Goal: Information Seeking & Learning: Learn about a topic

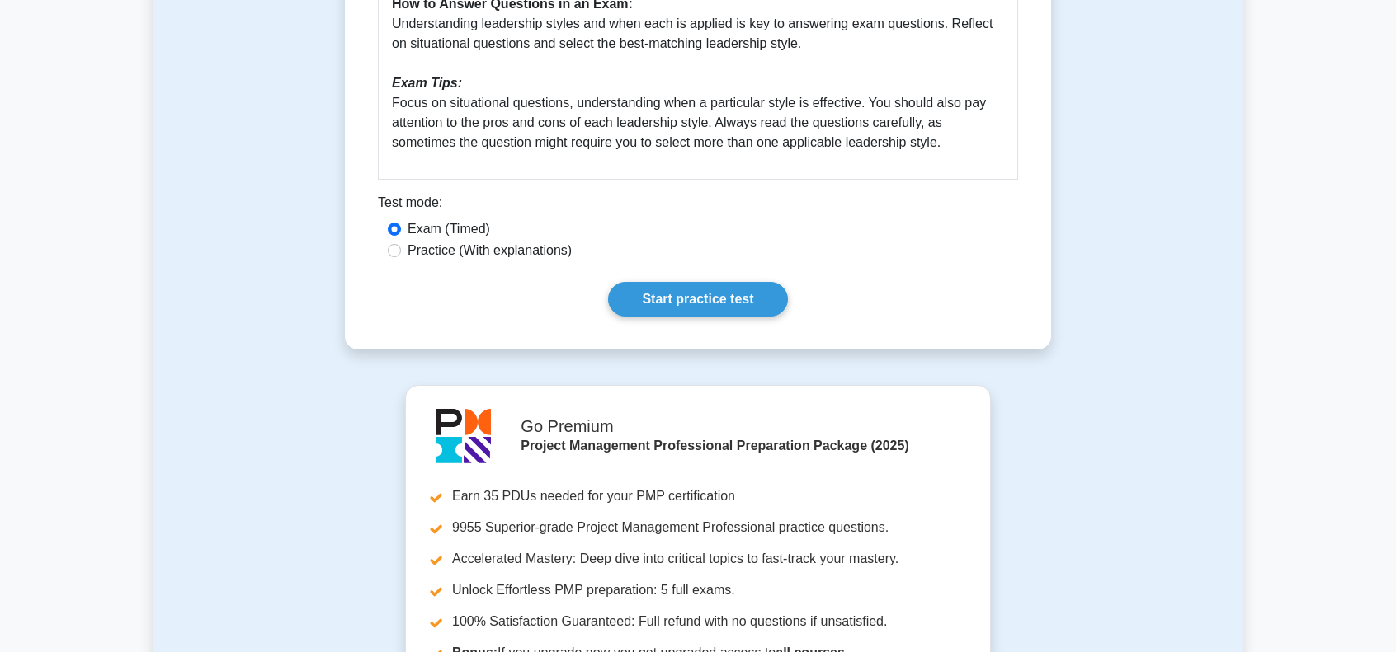
scroll to position [907, 0]
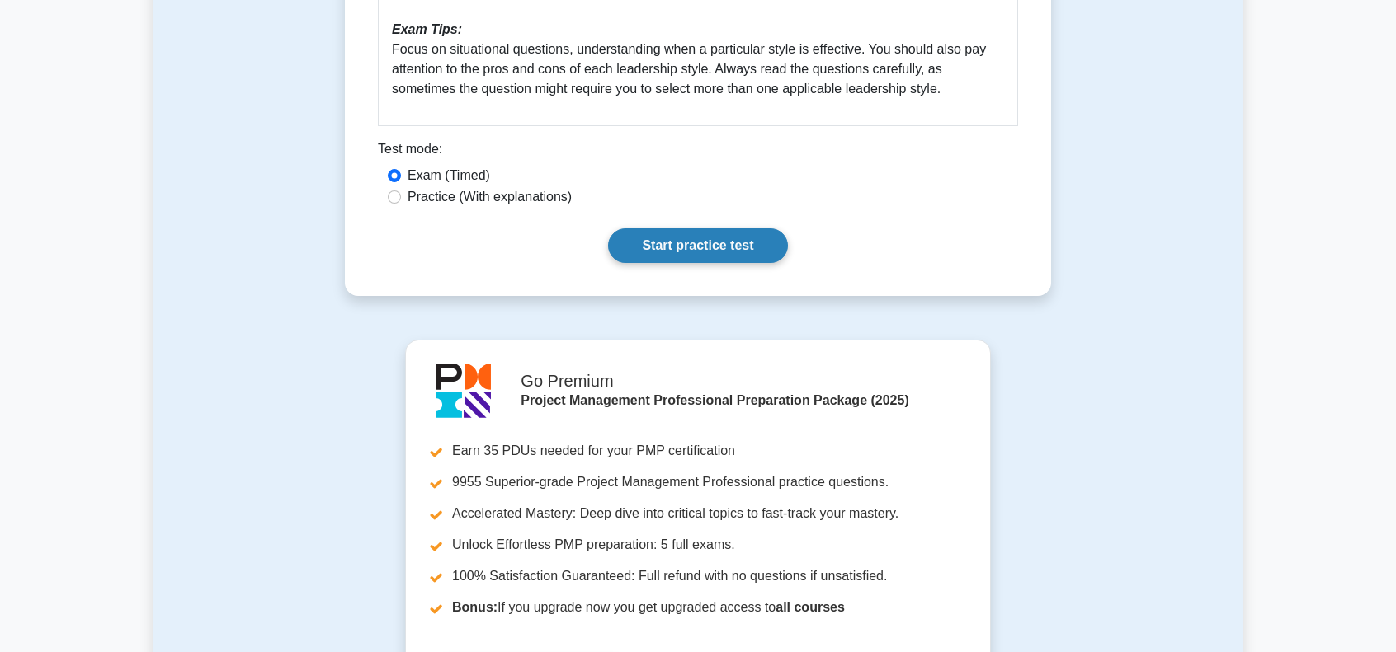
click at [683, 250] on link "Start practice test" at bounding box center [697, 245] width 179 height 35
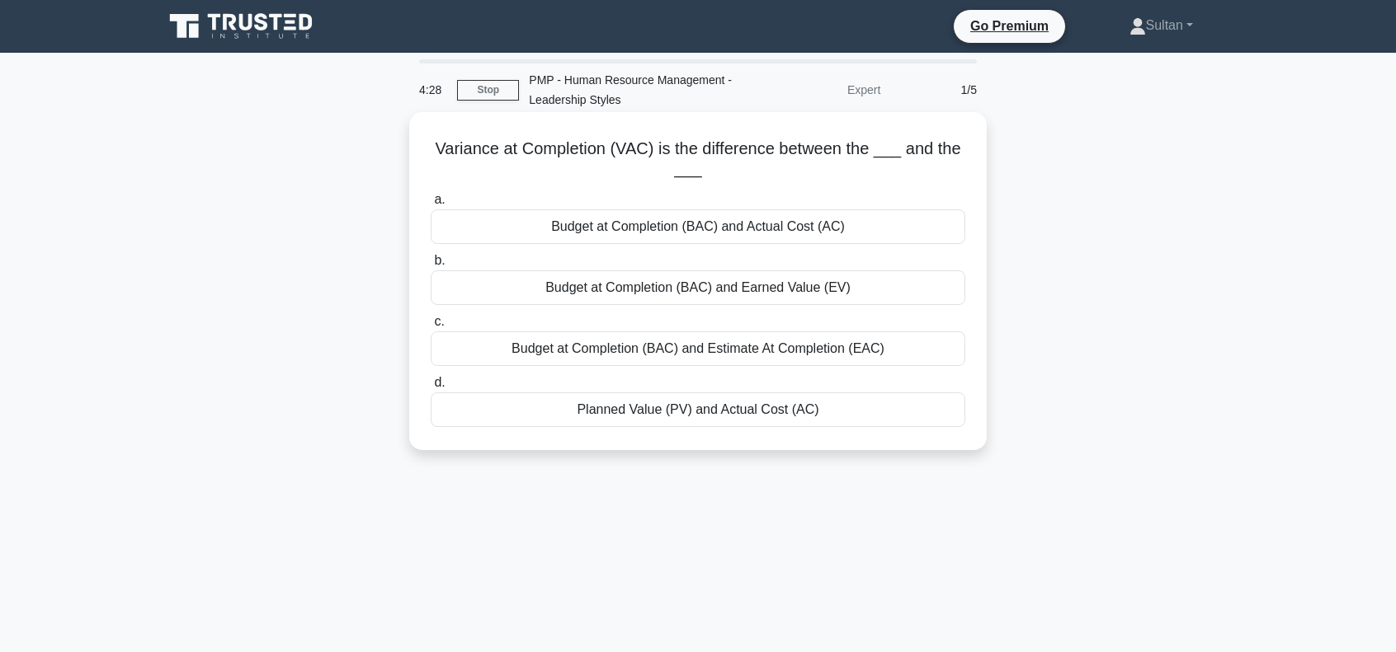
click at [769, 413] on div "Planned Value (PV) and Actual Cost (AC)" at bounding box center [698, 410] width 534 height 35
click at [431, 388] on input "d. Planned Value (PV) and Actual Cost (AC)" at bounding box center [431, 383] width 0 height 11
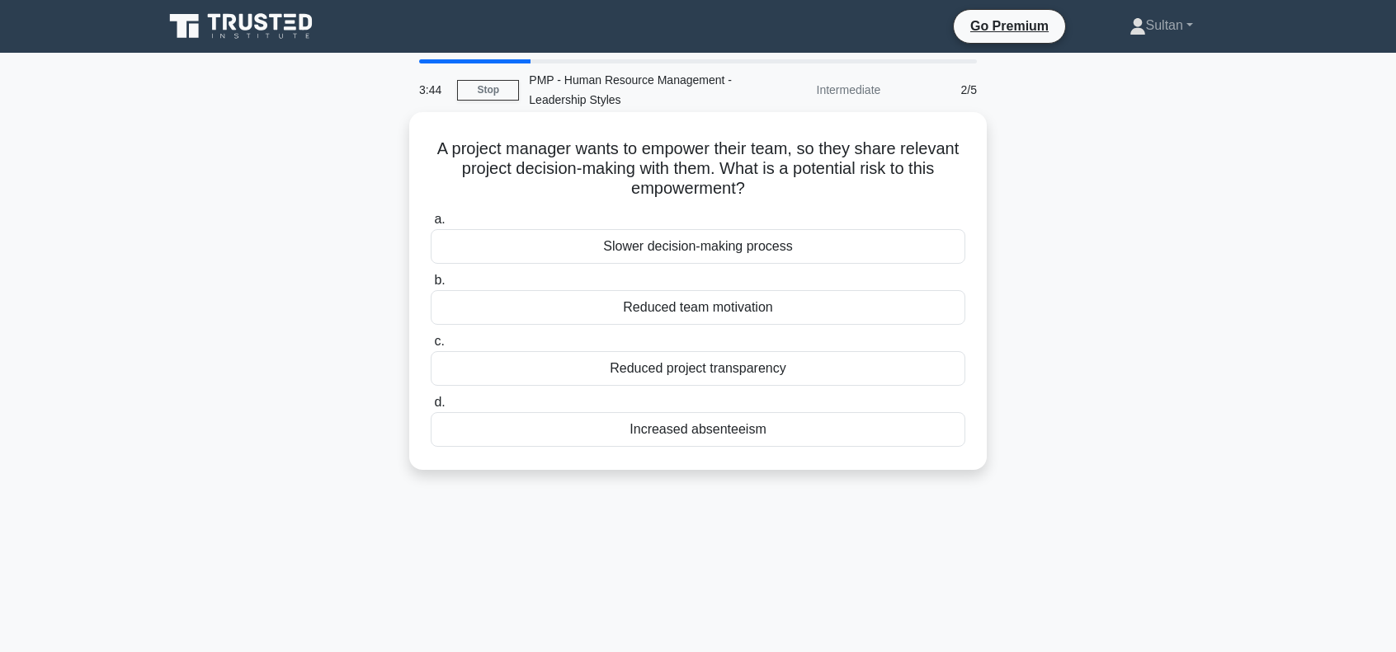
click at [709, 374] on div "Reduced project transparency" at bounding box center [698, 368] width 534 height 35
click at [431, 347] on input "c. Reduced project transparency" at bounding box center [431, 342] width 0 height 11
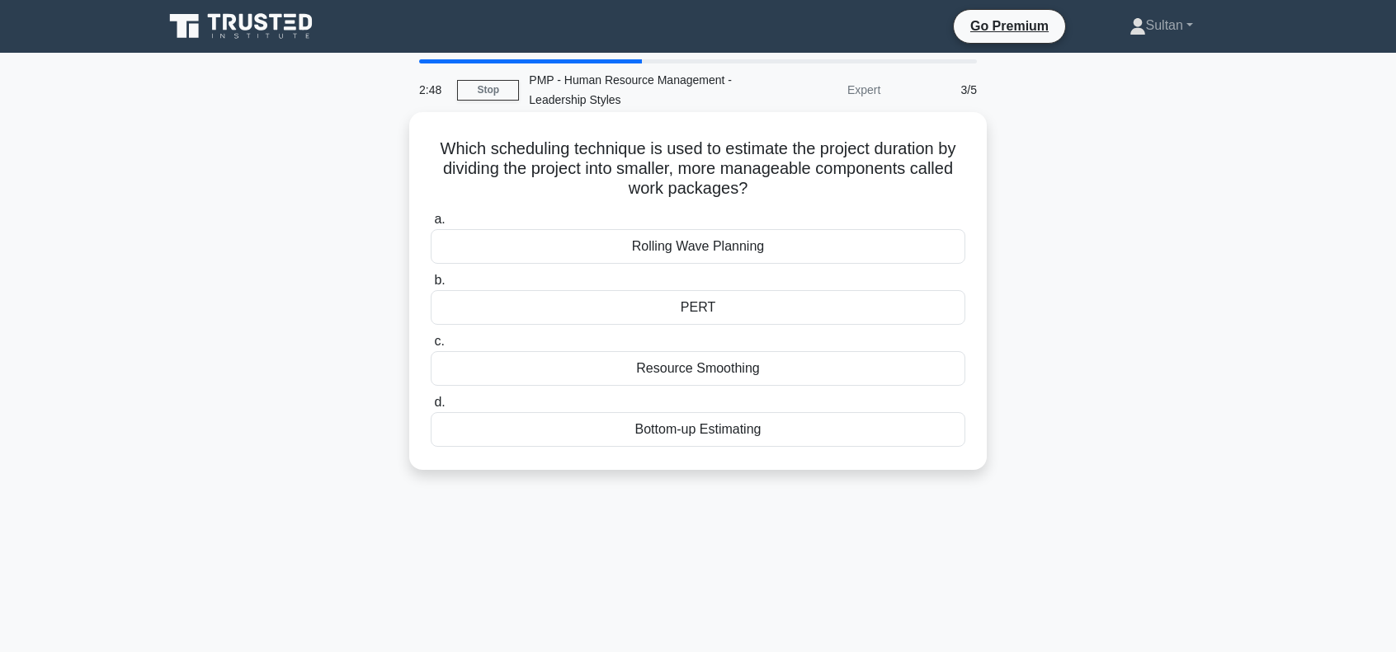
click at [666, 253] on div "Rolling Wave Planning" at bounding box center [698, 246] width 534 height 35
click at [431, 225] on input "a. Rolling Wave Planning" at bounding box center [431, 219] width 0 height 11
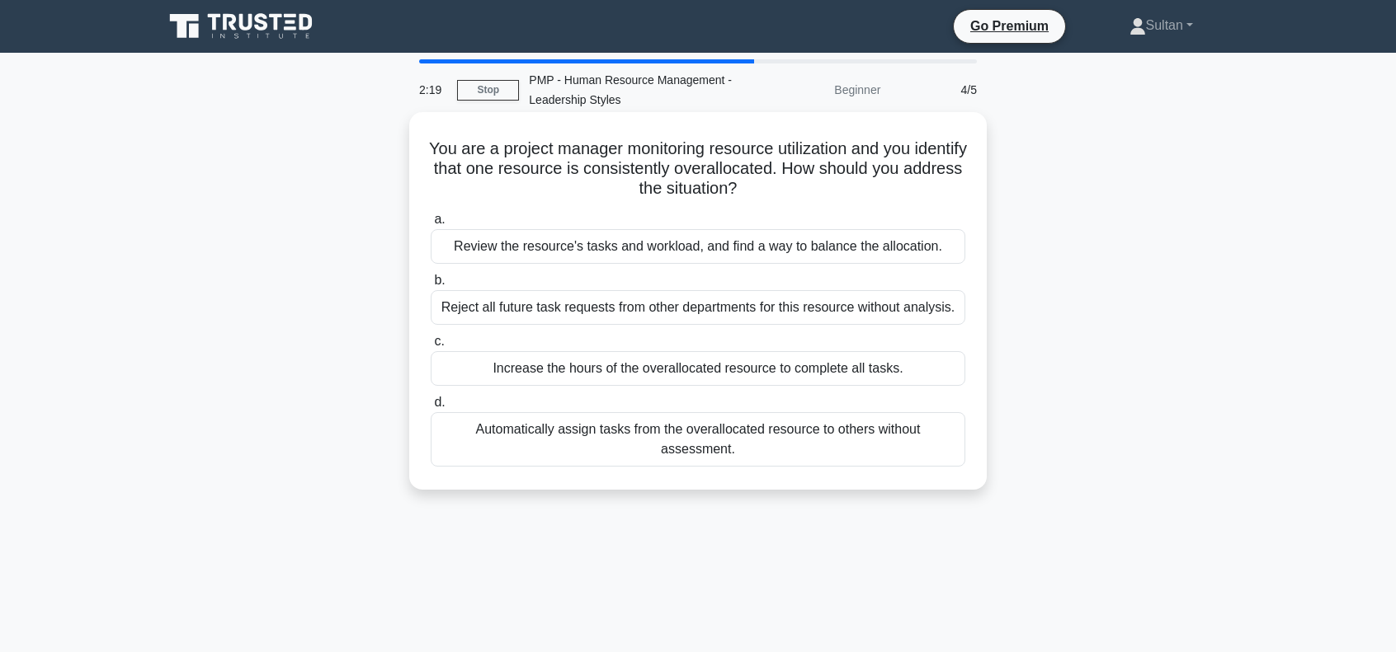
click at [561, 251] on div "Review the resource's tasks and workload, and find a way to balance the allocat…" at bounding box center [698, 246] width 534 height 35
click at [431, 225] on input "a. Review the resource's tasks and workload, and find a way to balance the allo…" at bounding box center [431, 219] width 0 height 11
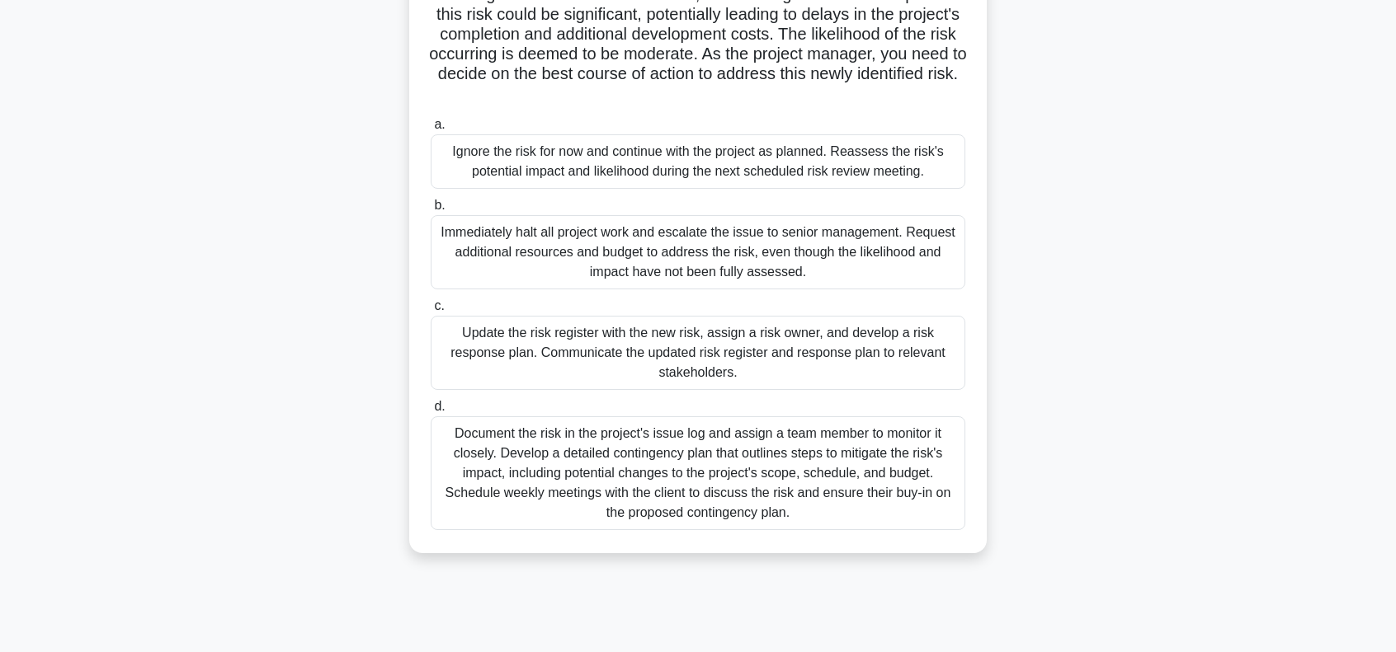
scroll to position [238, 0]
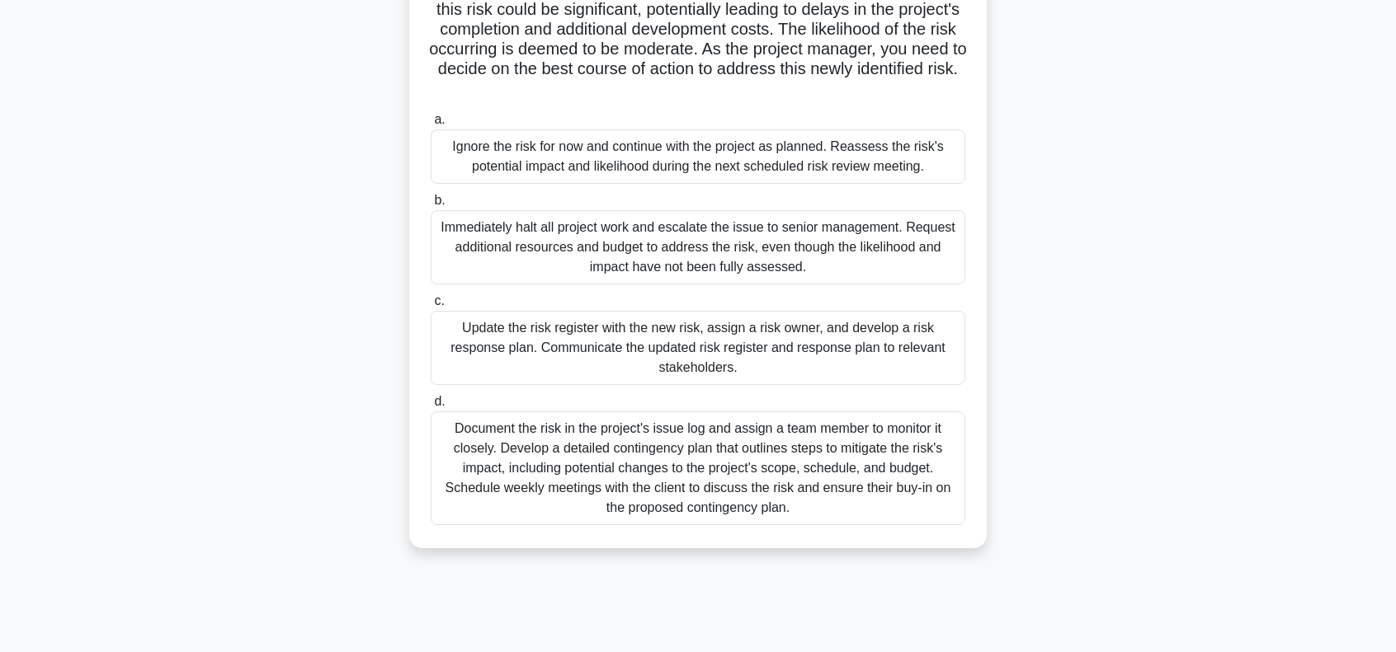
click at [674, 476] on div "Document the risk in the project's issue log and assign a team member to monito…" at bounding box center [698, 469] width 534 height 114
click at [431, 407] on input "d. Document the risk in the project's issue log and assign a team member to mon…" at bounding box center [431, 402] width 0 height 11
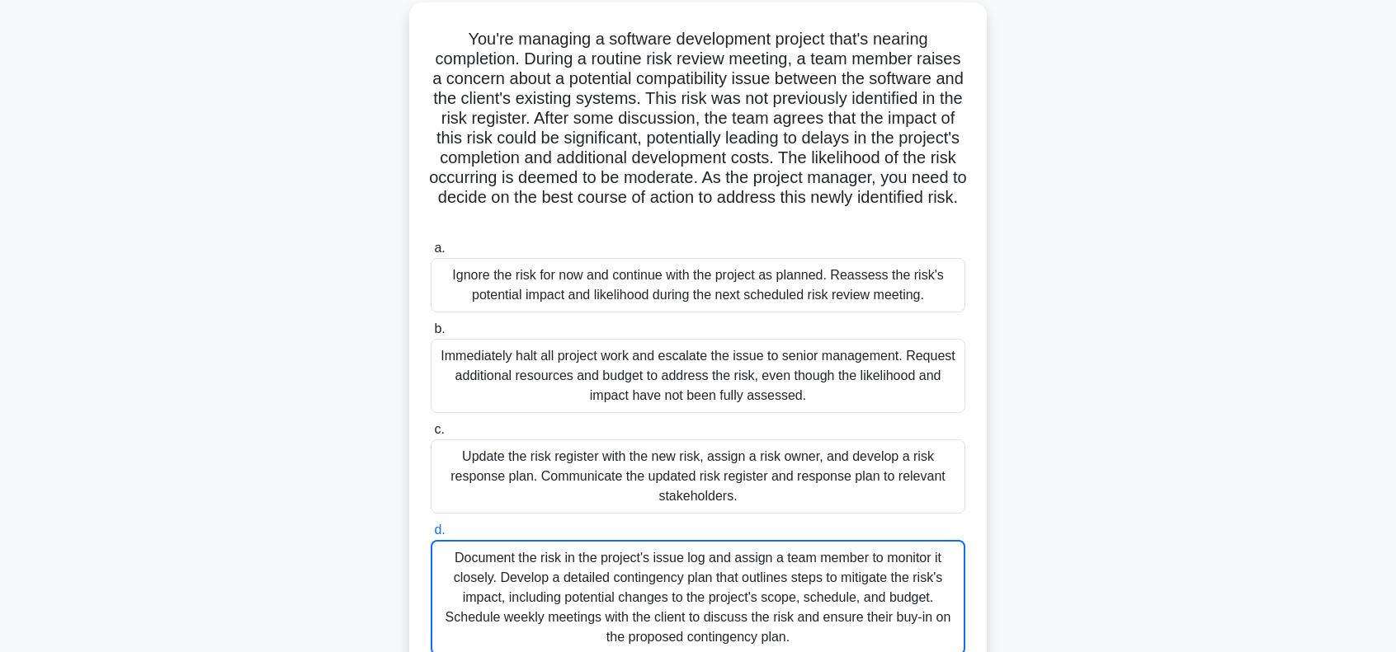
scroll to position [73, 0]
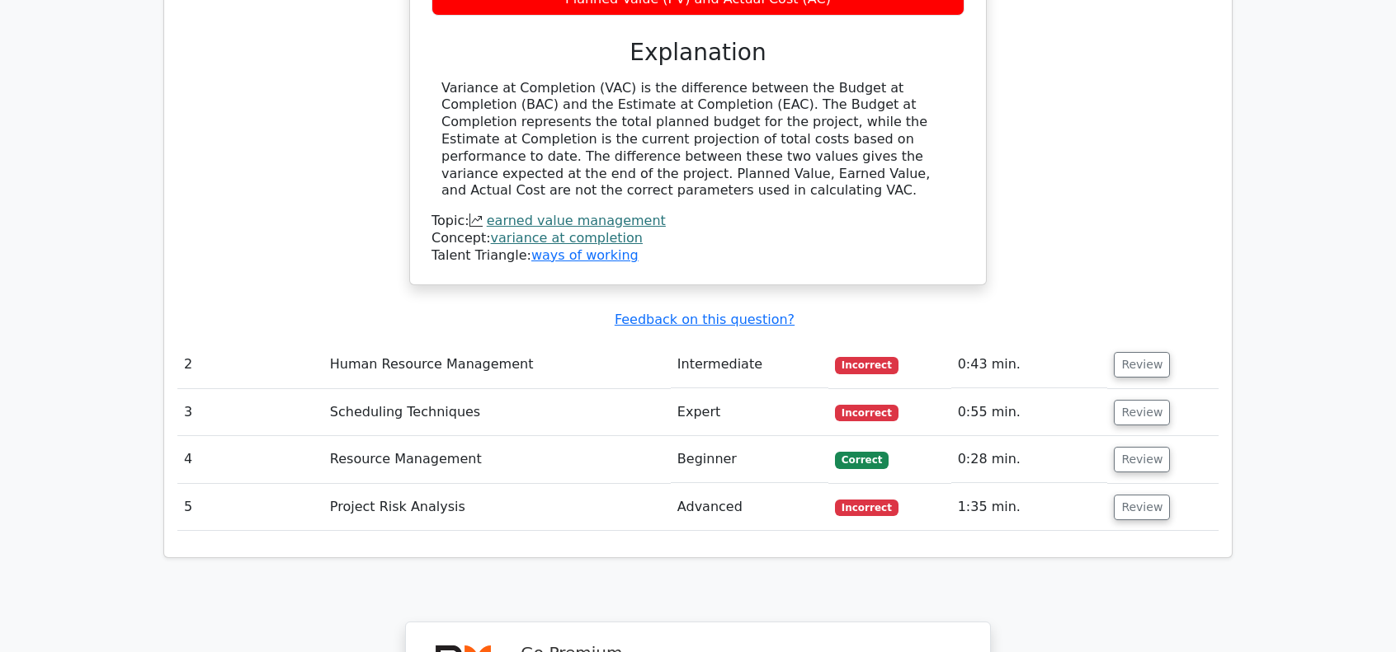
scroll to position [1732, 0]
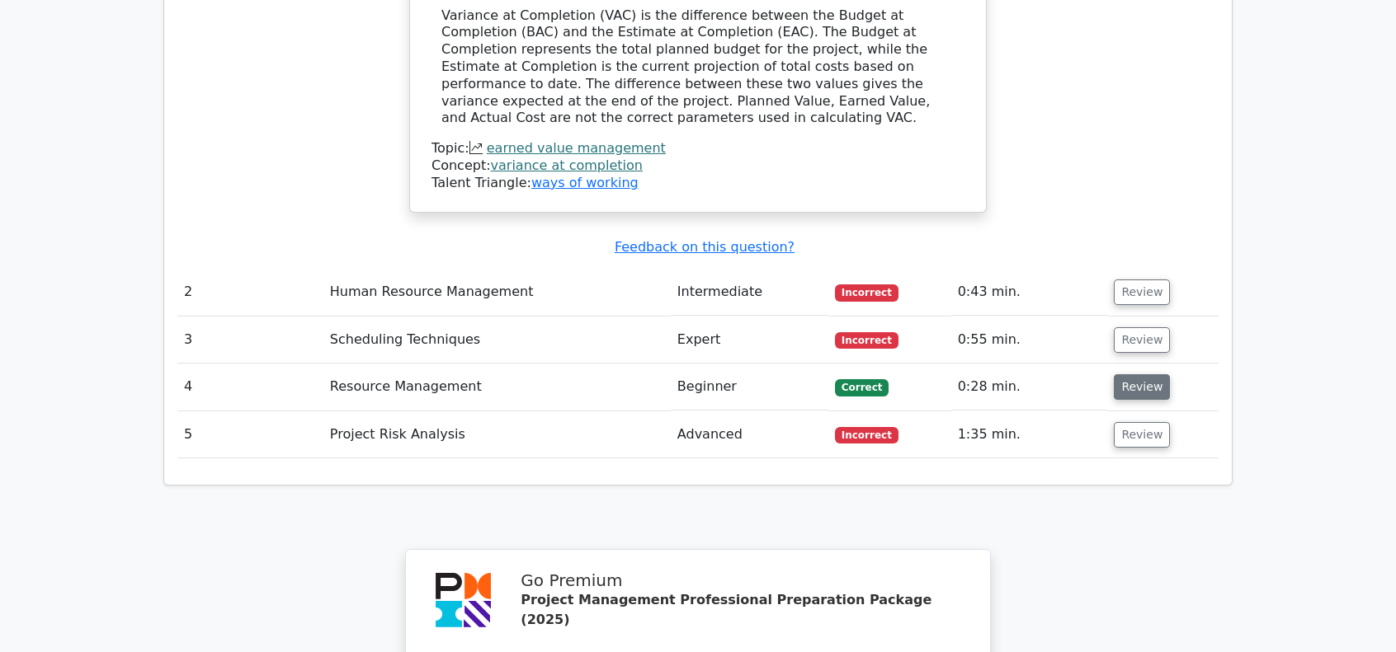
click at [1151, 374] on button "Review" at bounding box center [1141, 387] width 56 height 26
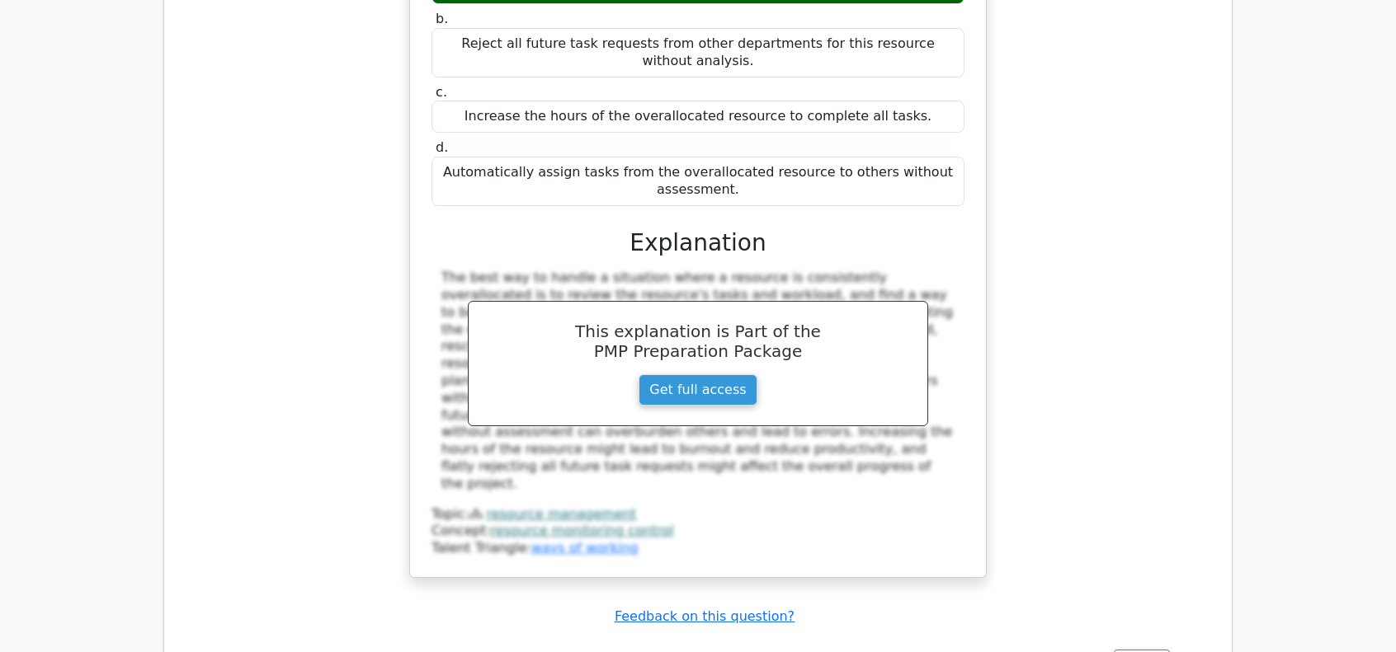
scroll to position [2474, 0]
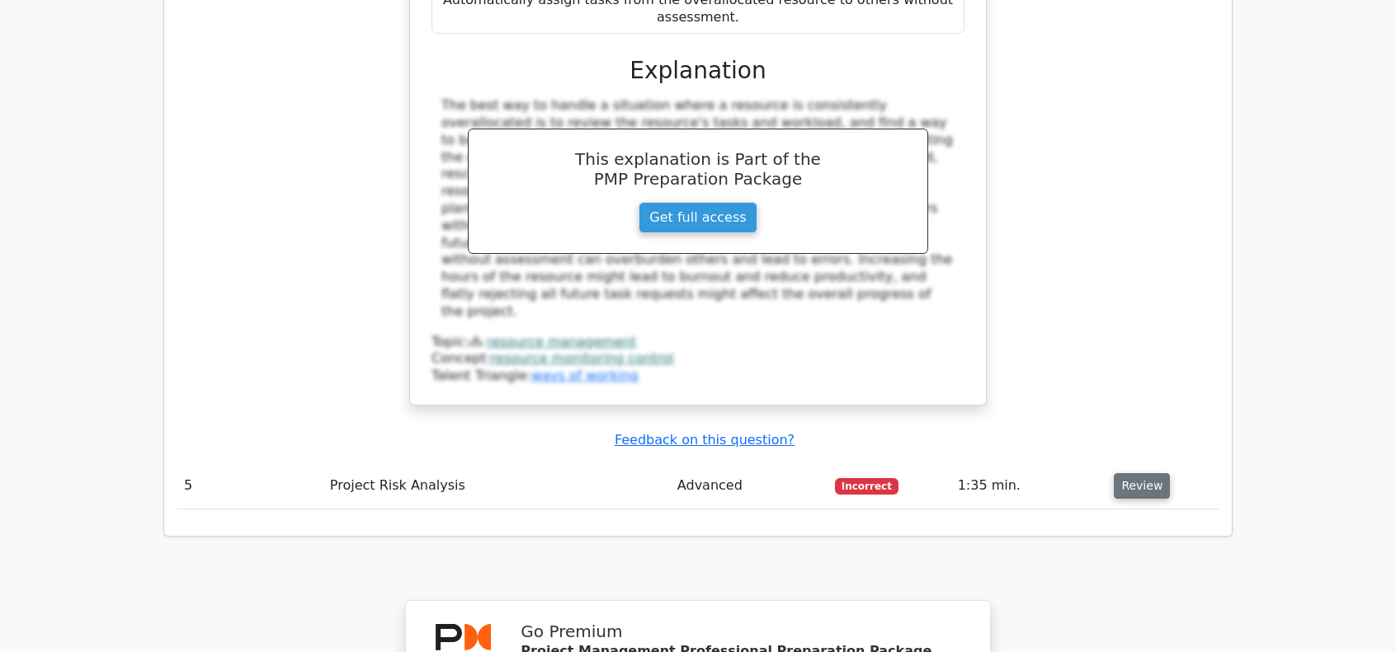
click at [1140, 473] on button "Review" at bounding box center [1141, 486] width 56 height 26
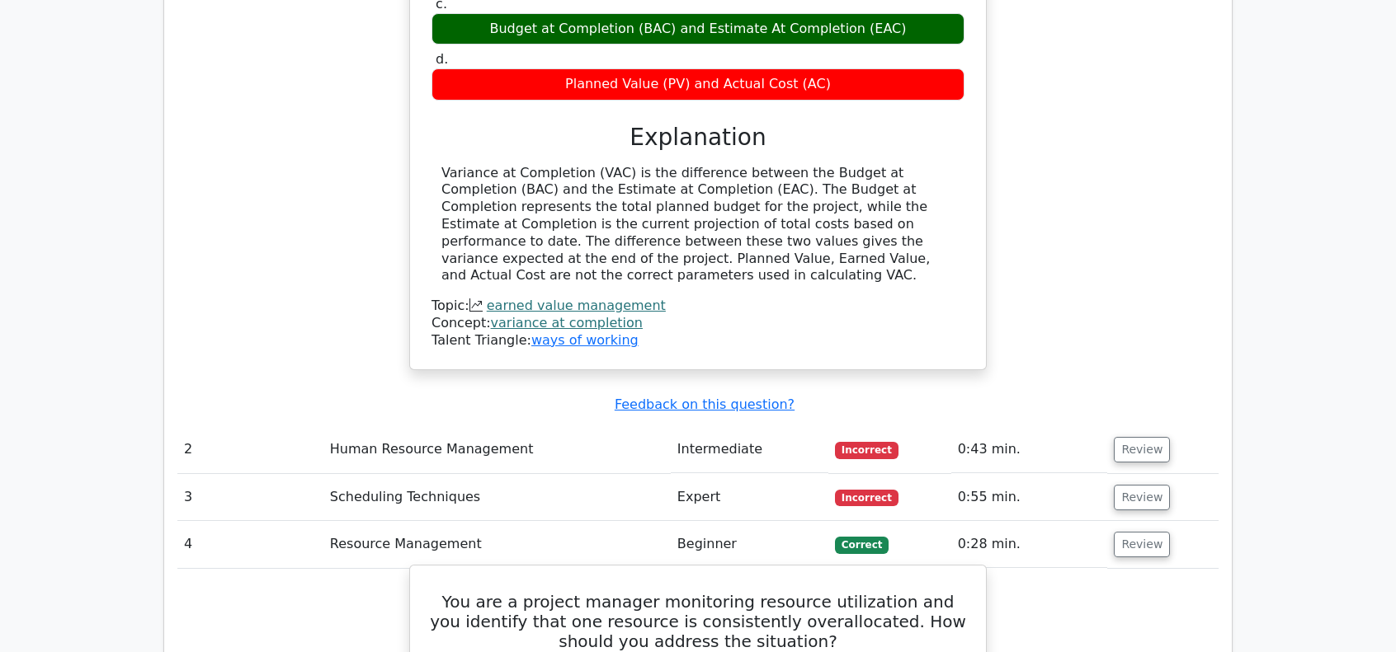
scroll to position [1567, 0]
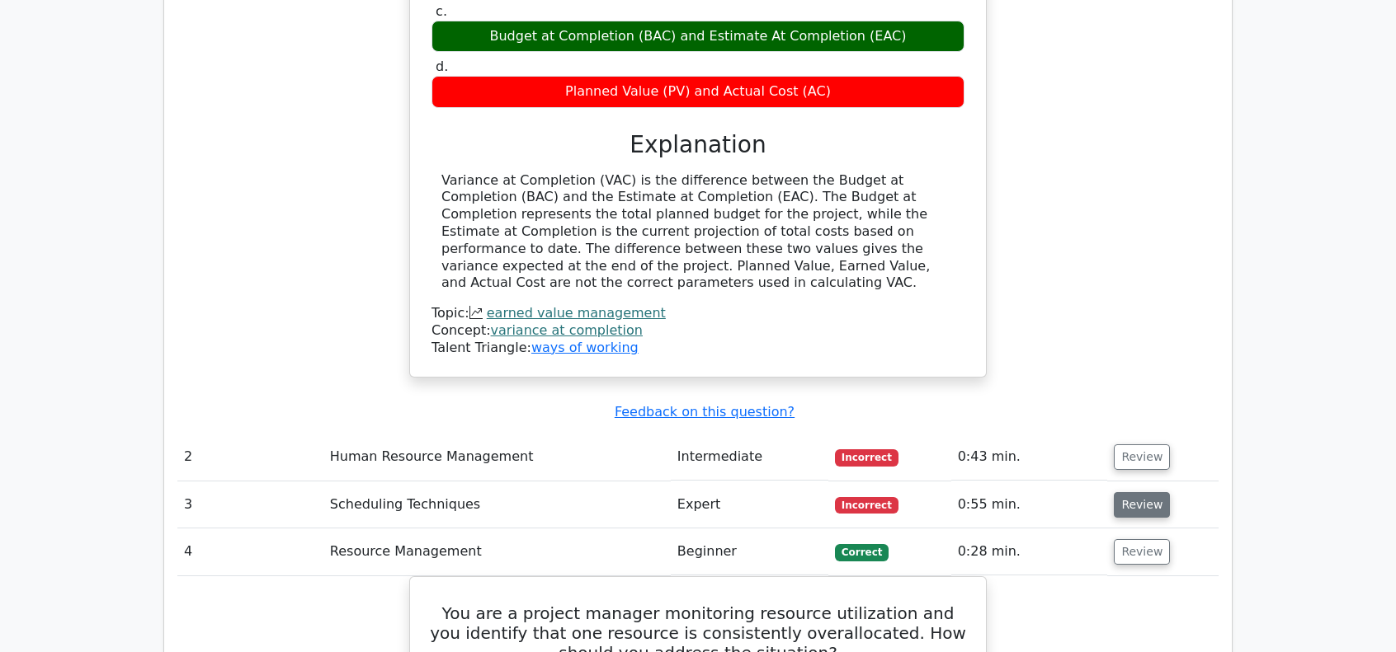
click at [1125, 492] on button "Review" at bounding box center [1141, 505] width 56 height 26
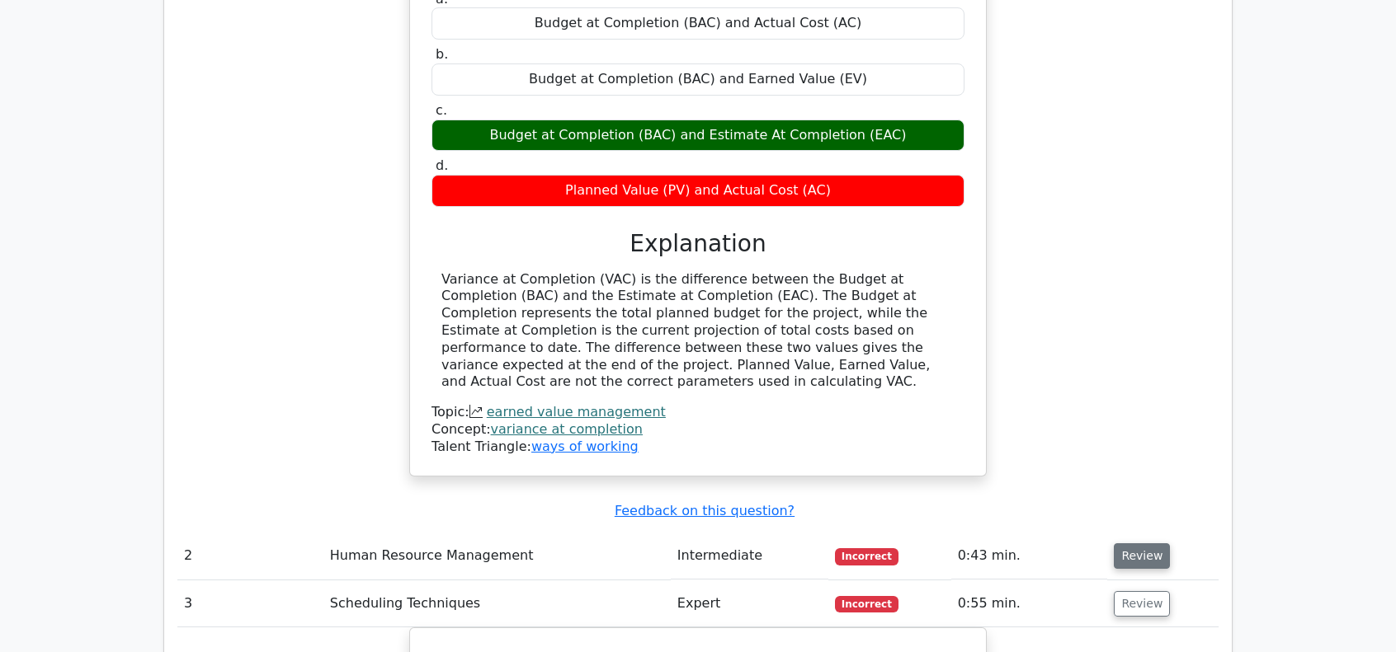
scroll to position [1485, 0]
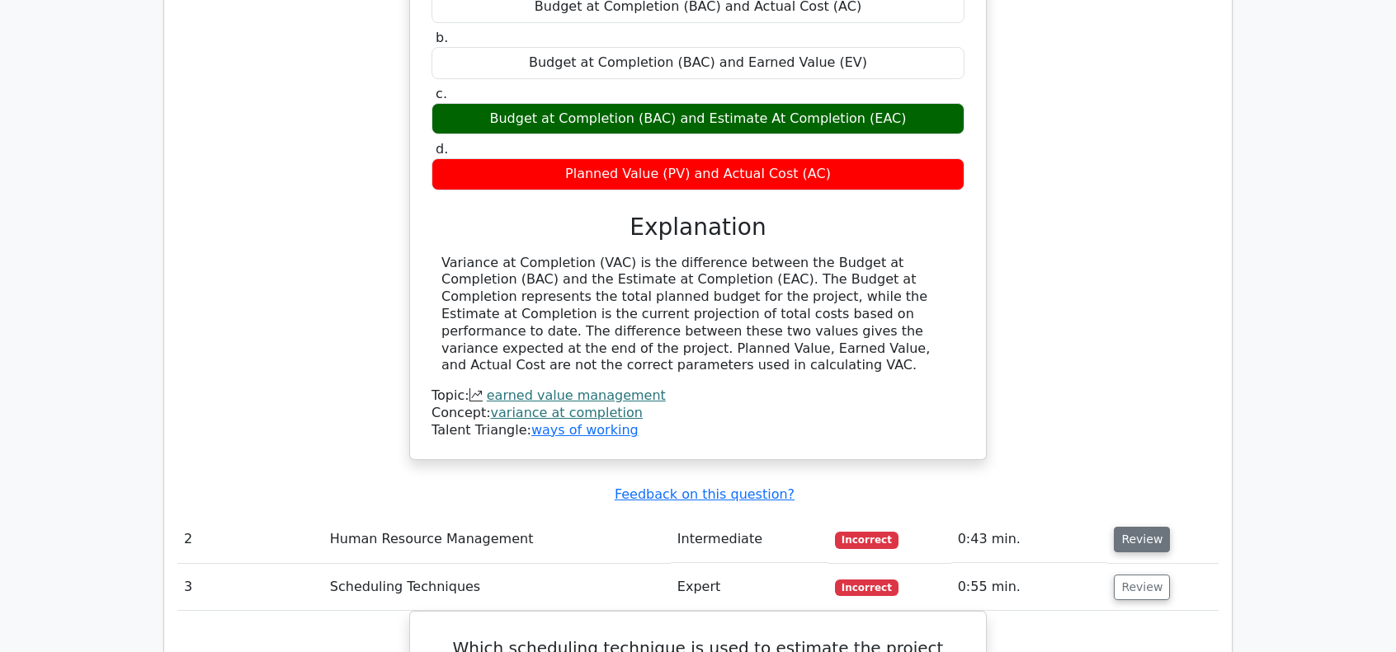
click at [1134, 527] on button "Review" at bounding box center [1141, 540] width 56 height 26
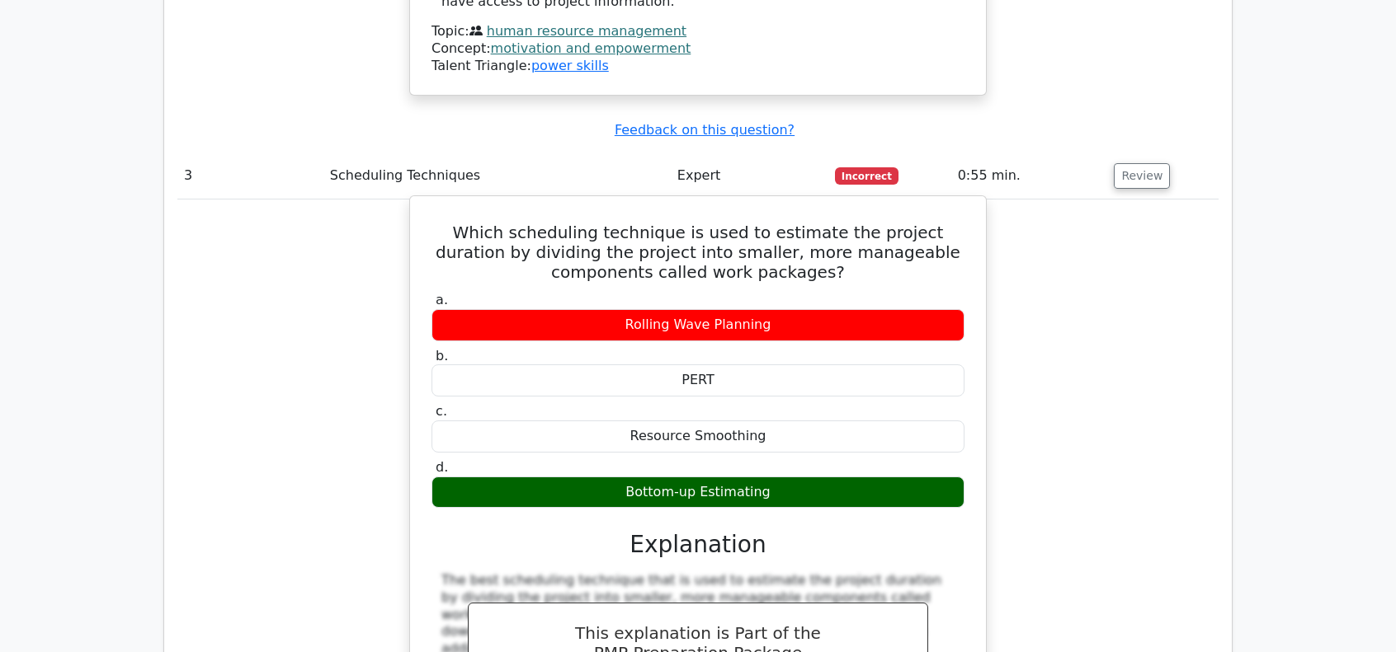
scroll to position [2639, 0]
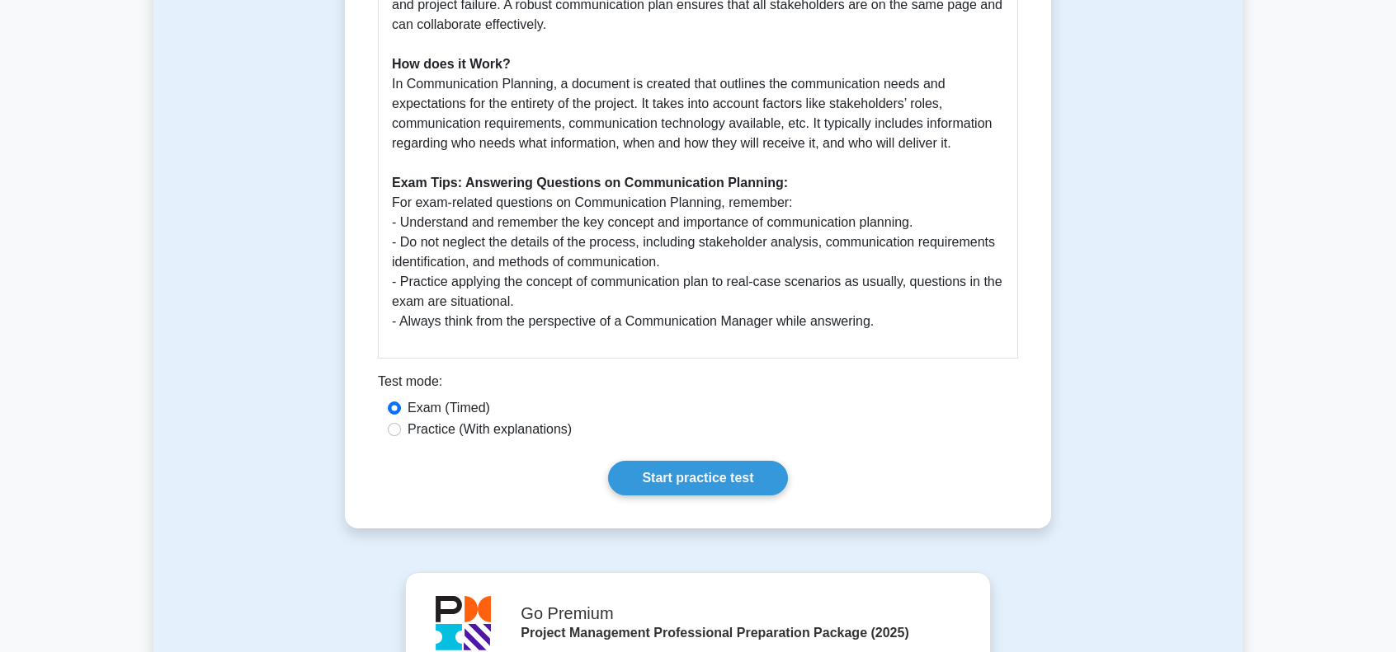
scroll to position [660, 0]
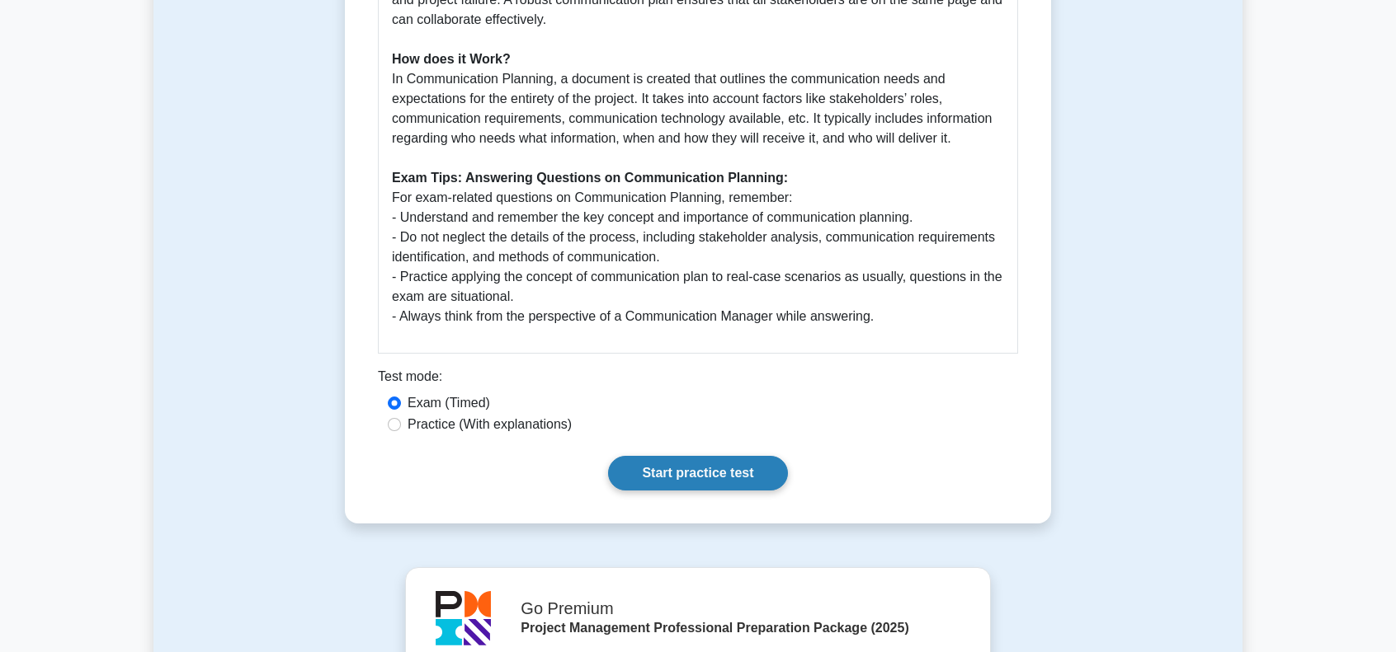
click at [718, 473] on link "Start practice test" at bounding box center [697, 473] width 179 height 35
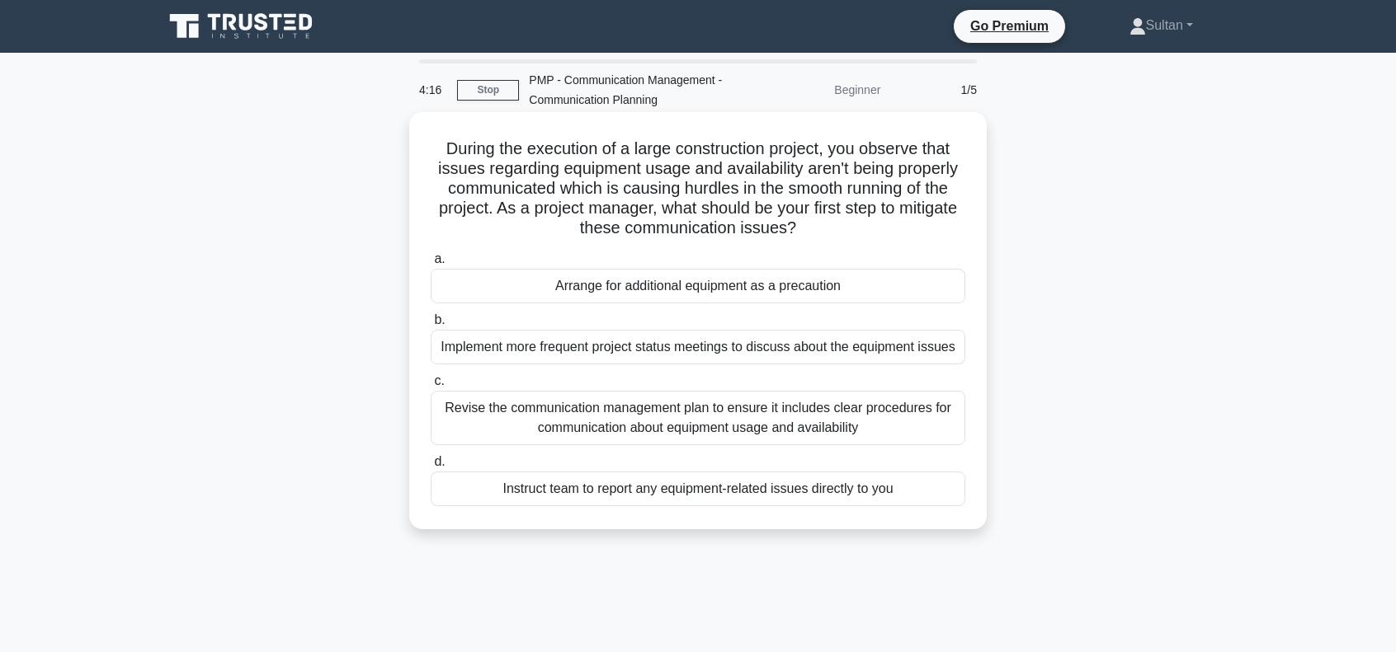
click at [745, 412] on div "Revise the communication management plan to ensure it includes clear procedures…" at bounding box center [698, 418] width 534 height 54
click at [431, 387] on input "c. Revise the communication management plan to ensure it includes clear procedu…" at bounding box center [431, 381] width 0 height 11
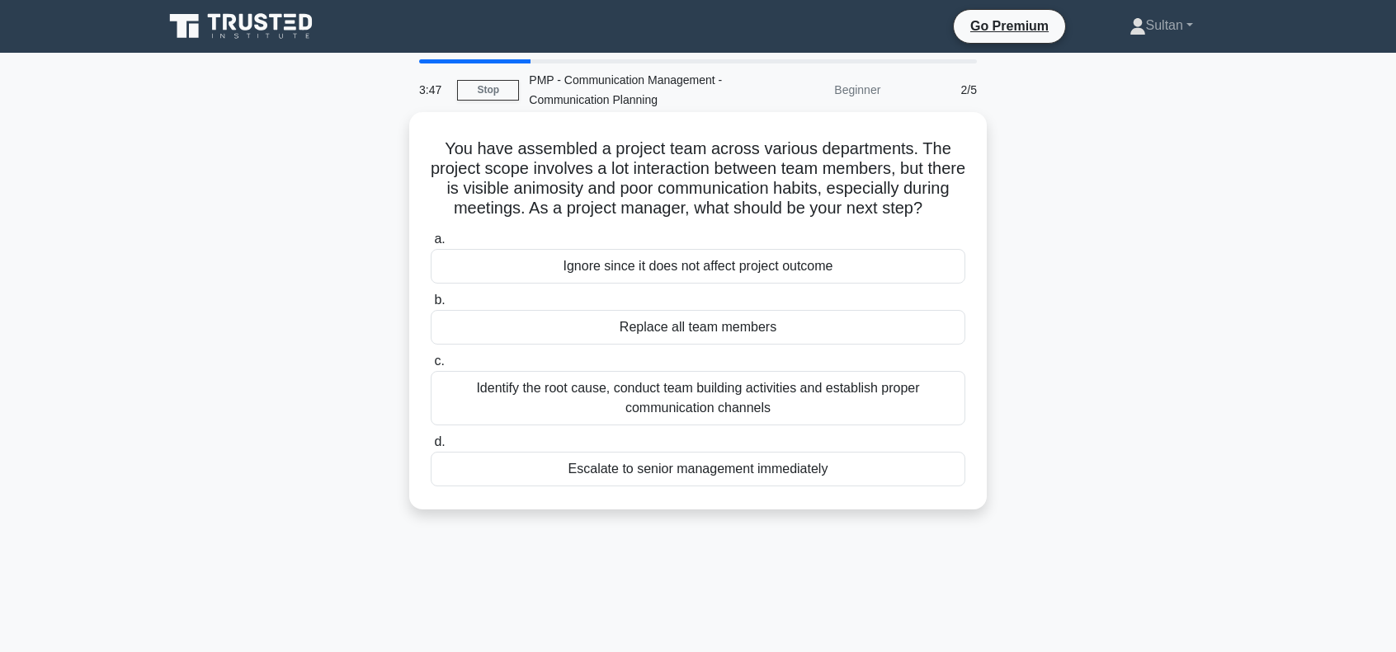
click at [703, 423] on div "Identify the root cause, conduct team building activities and establish proper …" at bounding box center [698, 398] width 534 height 54
click at [431, 367] on input "c. Identify the root cause, conduct team building activities and establish prop…" at bounding box center [431, 361] width 0 height 11
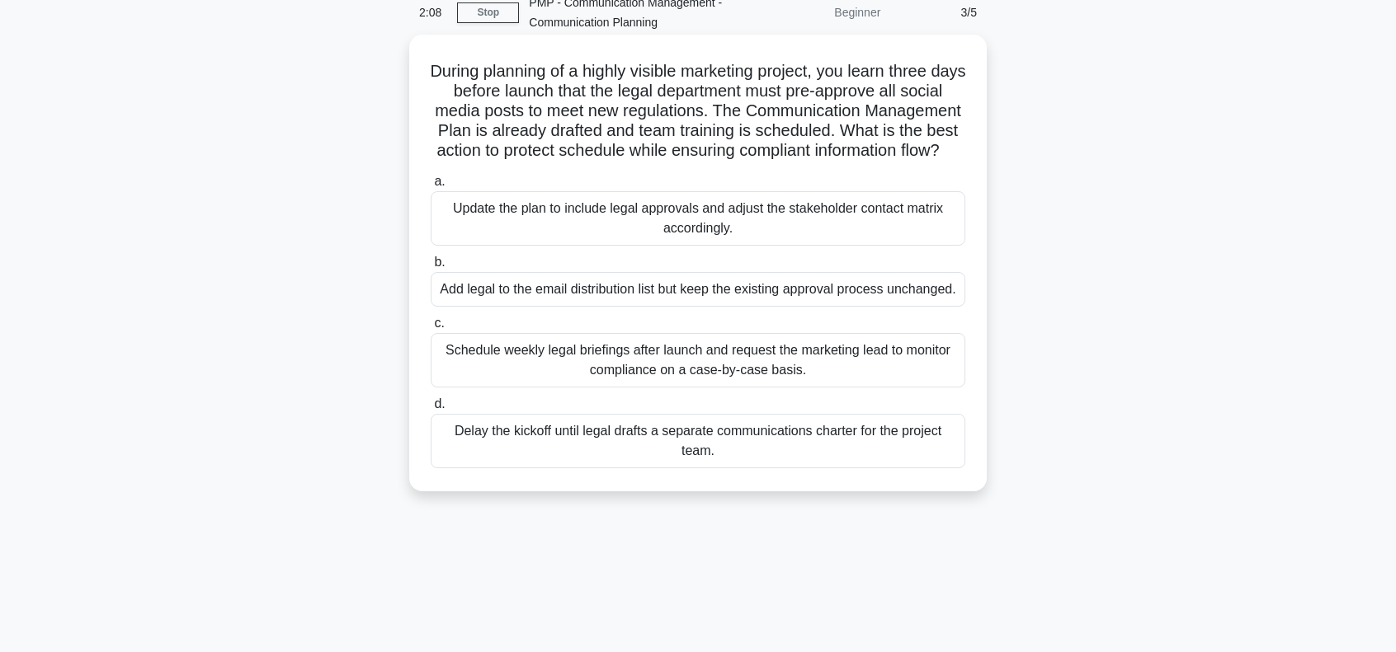
scroll to position [82, 0]
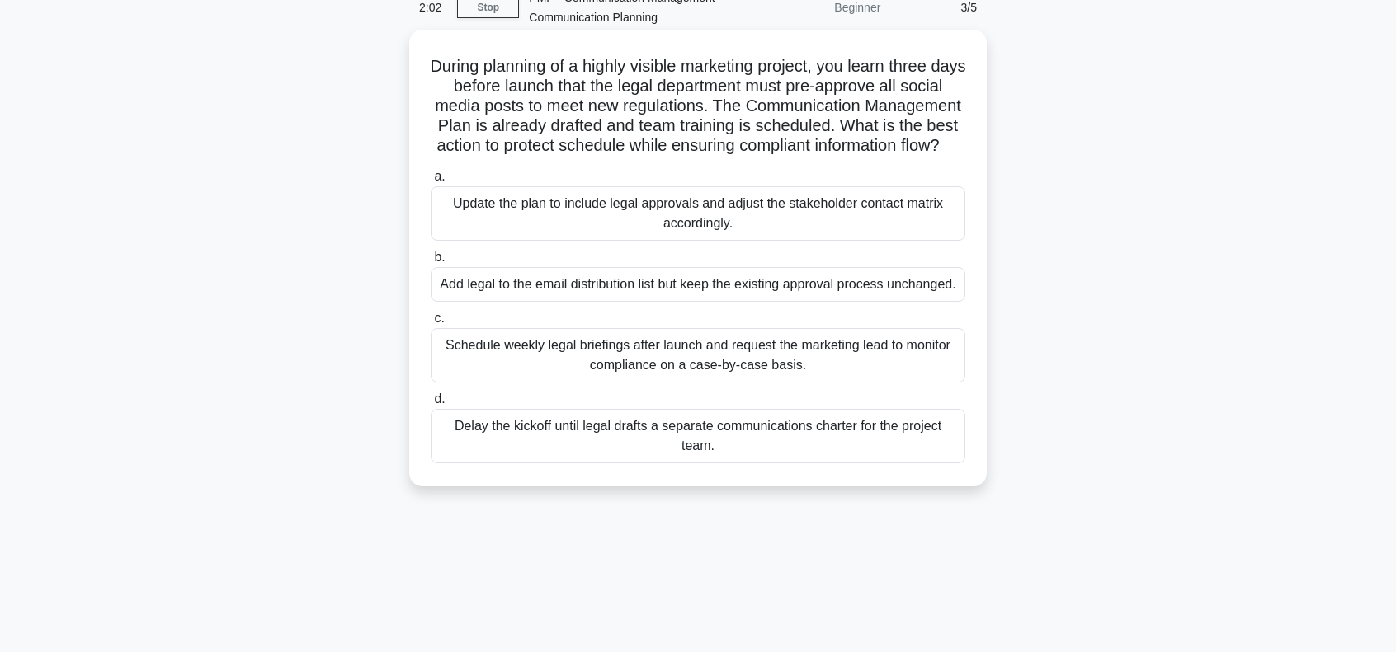
click at [711, 454] on div "Delay the kickoff until legal drafts a separate communications charter for the …" at bounding box center [698, 436] width 534 height 54
click at [431, 405] on input "[PERSON_NAME] the kickoff until legal drafts a separate communications charter …" at bounding box center [431, 399] width 0 height 11
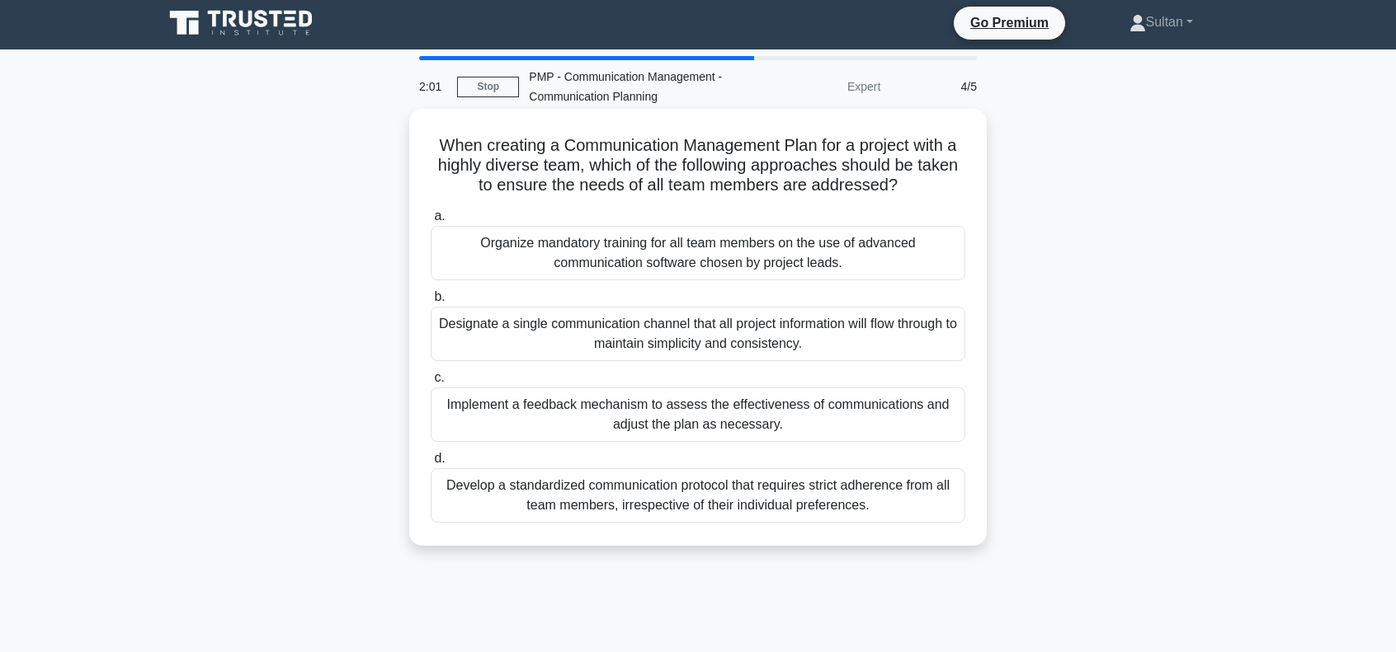
scroll to position [0, 0]
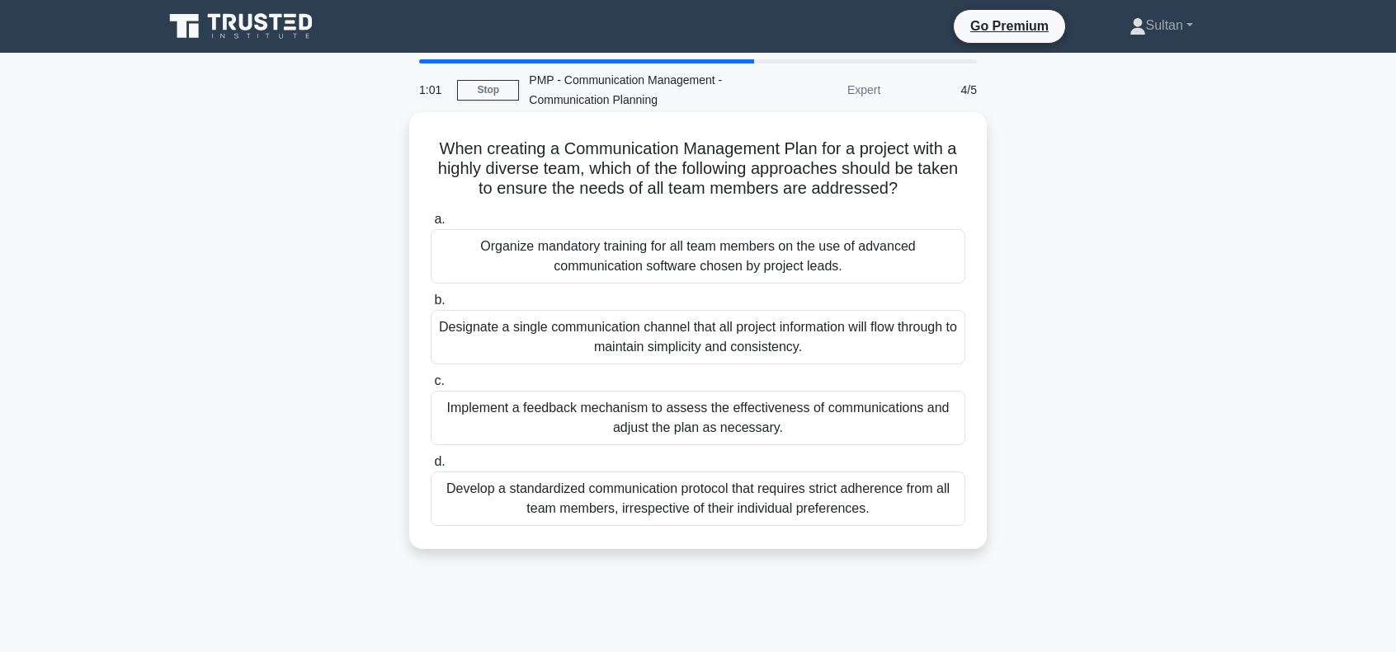
click at [732, 411] on div "Implement a feedback mechanism to assess the effectiveness of communications an…" at bounding box center [698, 418] width 534 height 54
click at [431, 387] on input "c. Implement a feedback mechanism to assess the effectiveness of communications…" at bounding box center [431, 381] width 0 height 11
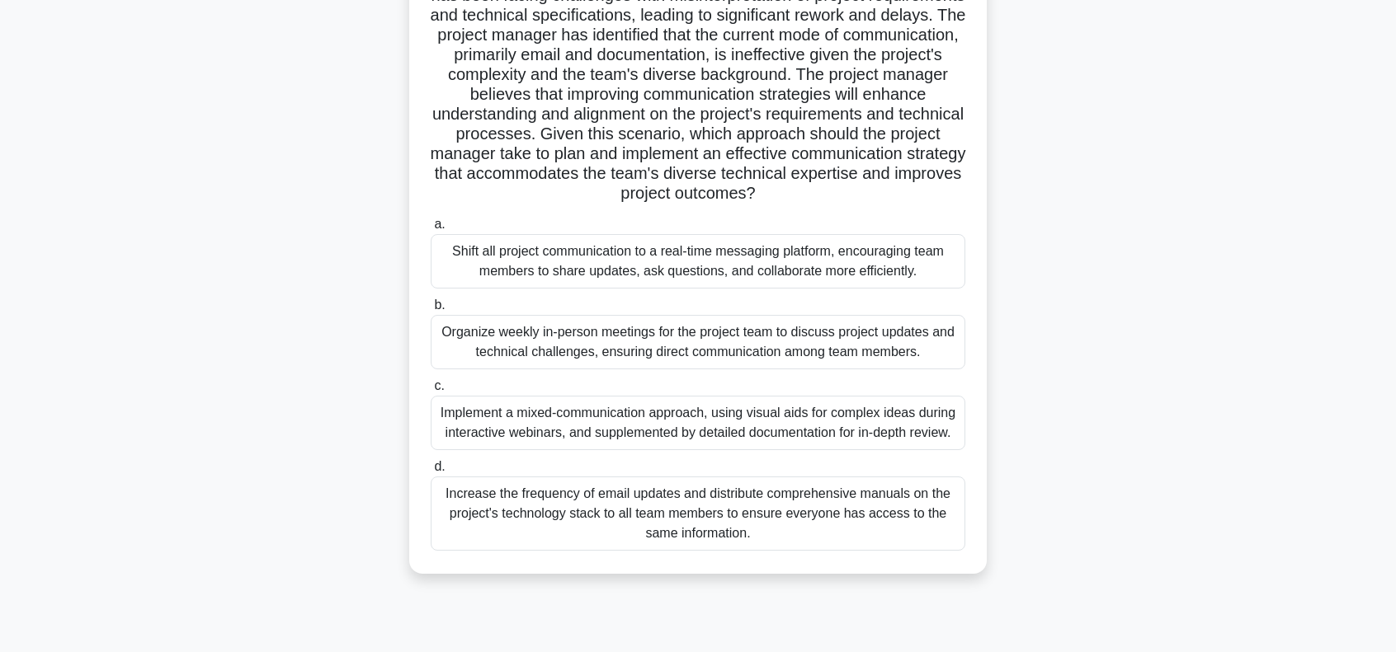
scroll to position [238, 0]
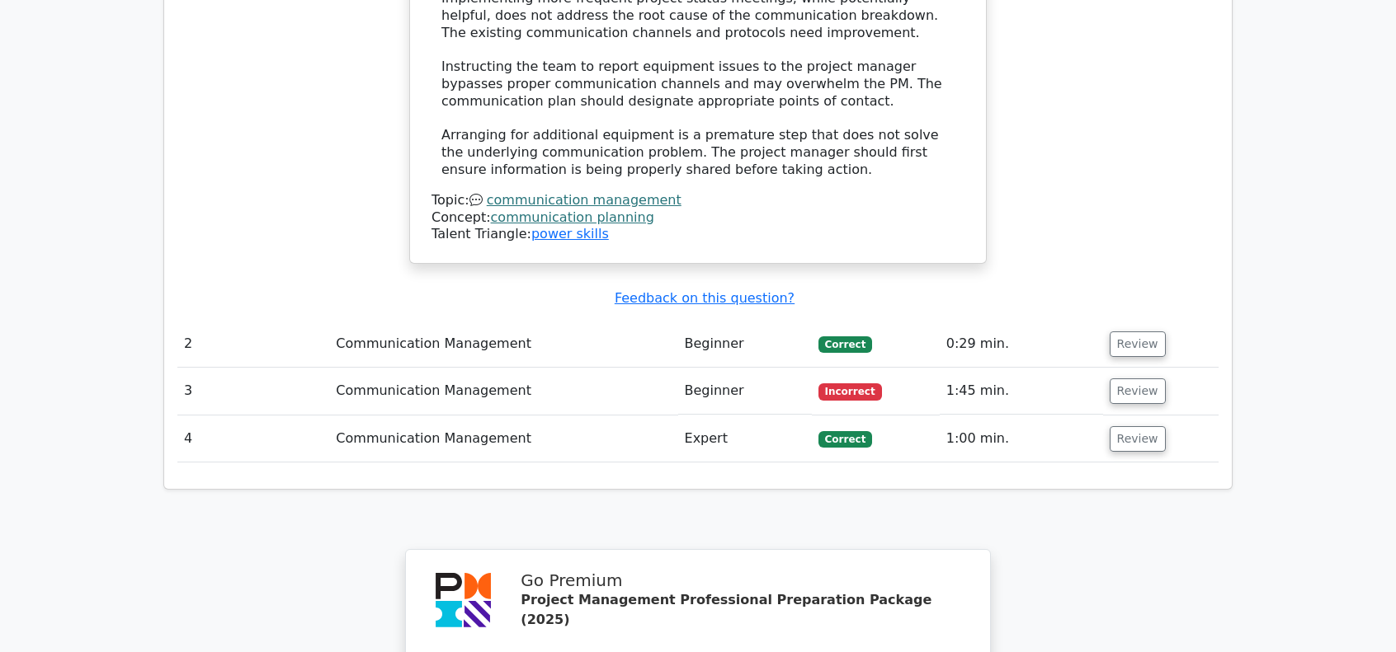
scroll to position [1980, 0]
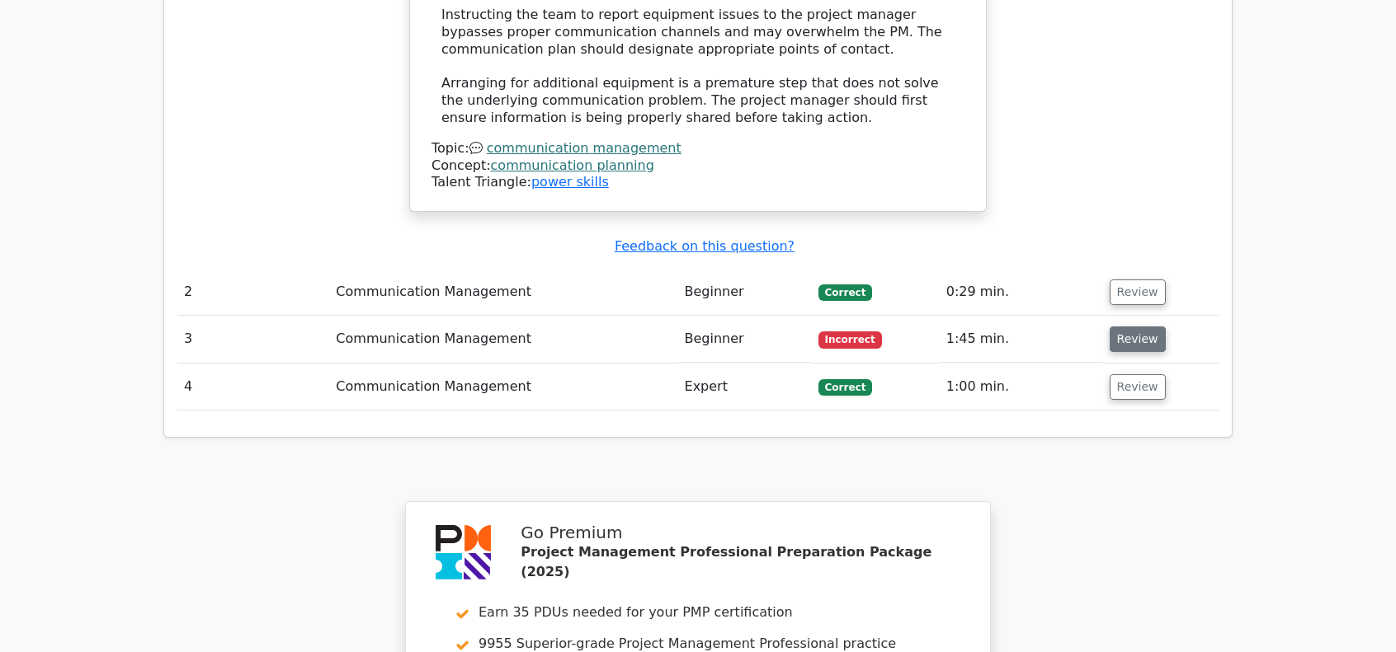
click at [1130, 327] on button "Review" at bounding box center [1137, 340] width 56 height 26
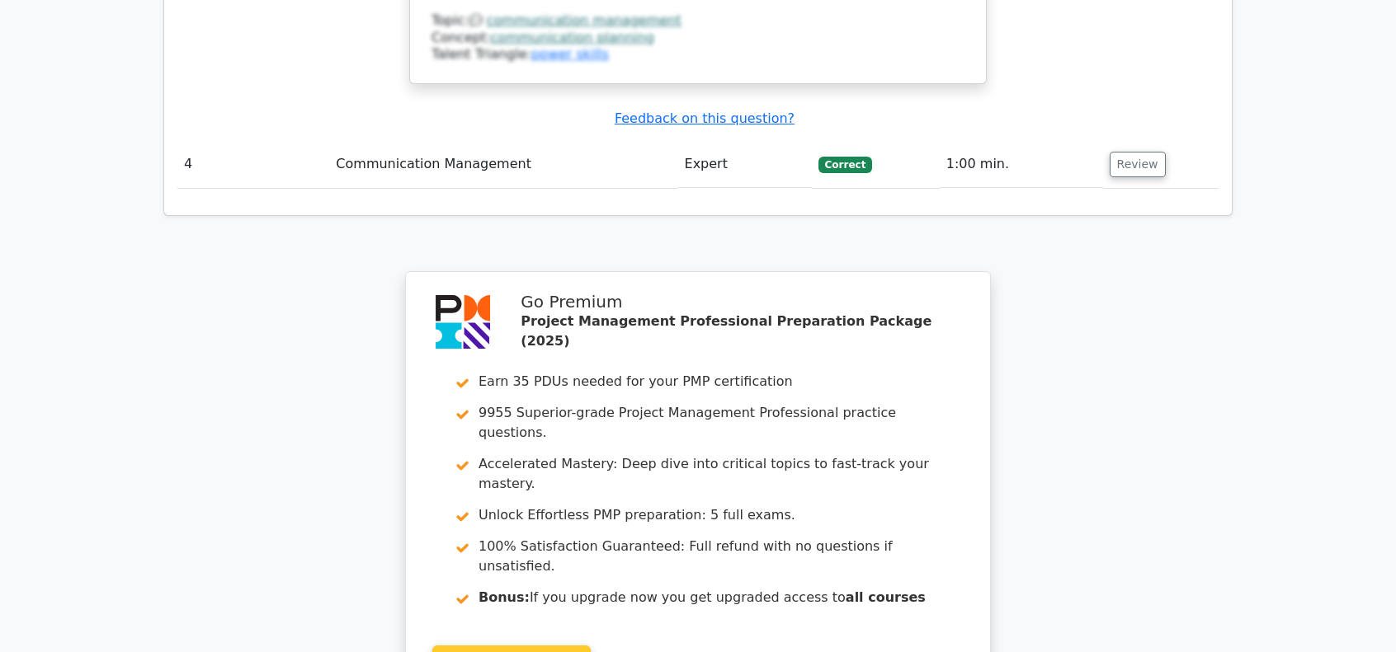
scroll to position [3217, 0]
